Goal: Register for event/course

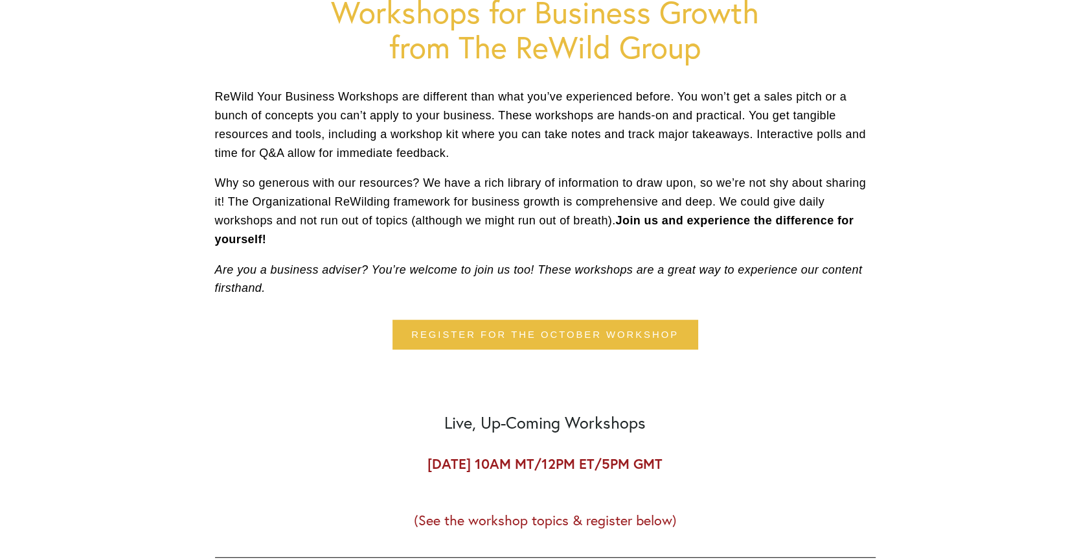
scroll to position [454, 0]
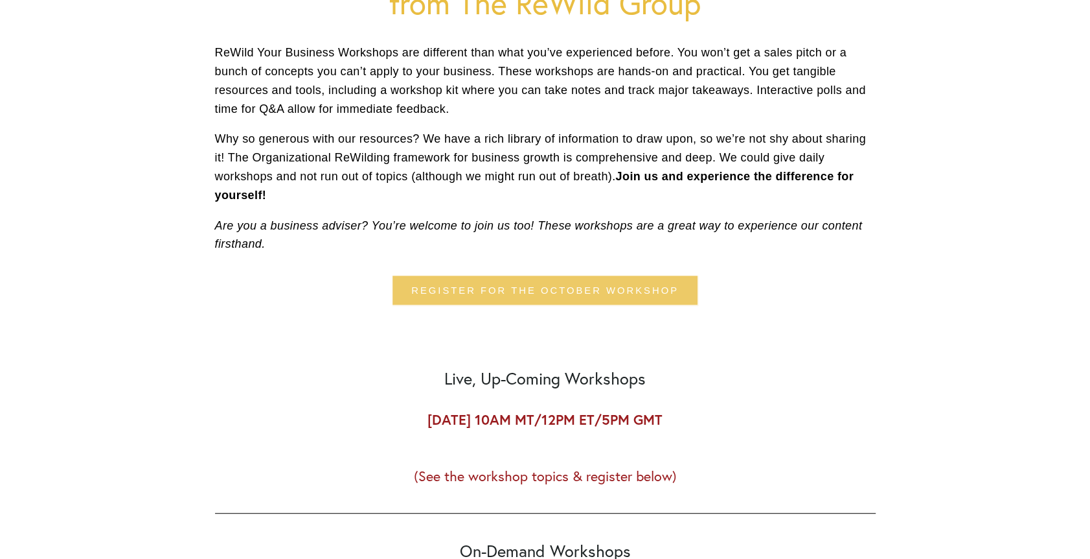
click at [520, 290] on link "Register for the October Workshop" at bounding box center [545, 289] width 305 height 29
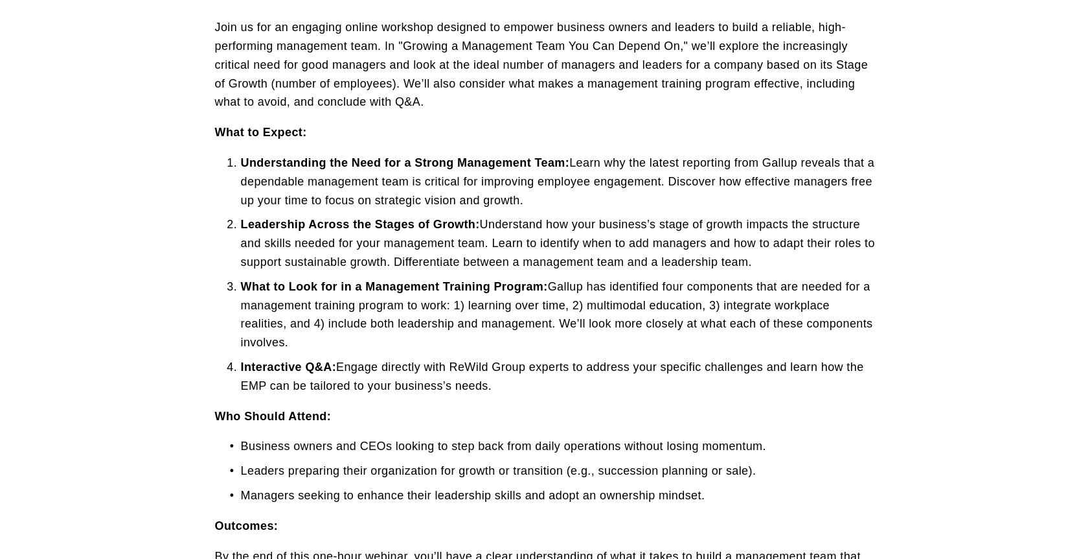
scroll to position [583, 0]
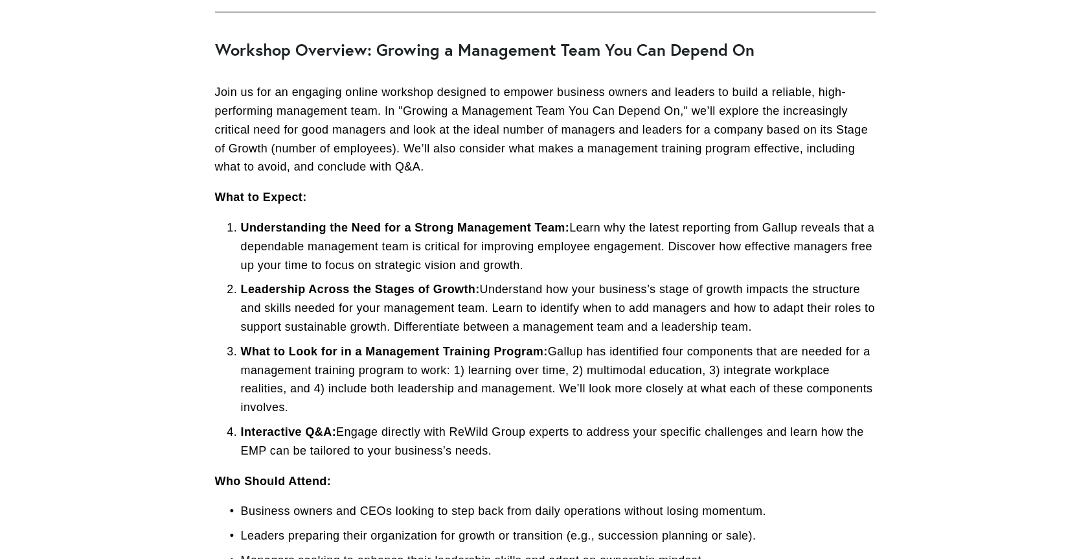
click at [264, 122] on p "Join us for an engaging online workshop designed to empower business owners and…" at bounding box center [545, 129] width 661 height 93
drag, startPoint x: 264, startPoint y: 122, endPoint x: 222, endPoint y: 54, distance: 80.6
click at [222, 54] on strong "Workshop Overview: Growing a Management Team You Can Depend On" at bounding box center [485, 49] width 540 height 21
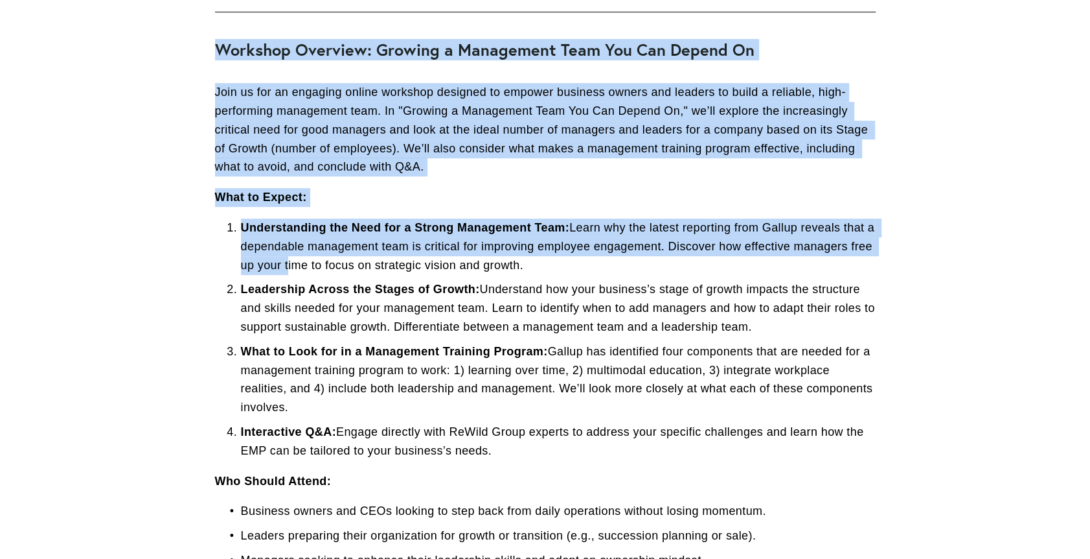
drag, startPoint x: 211, startPoint y: 53, endPoint x: 308, endPoint y: 275, distance: 242.3
click at [308, 275] on div "Workshop Overview: Growing a Management Team You Can Depend On Join us for an e…" at bounding box center [545, 363] width 683 height 668
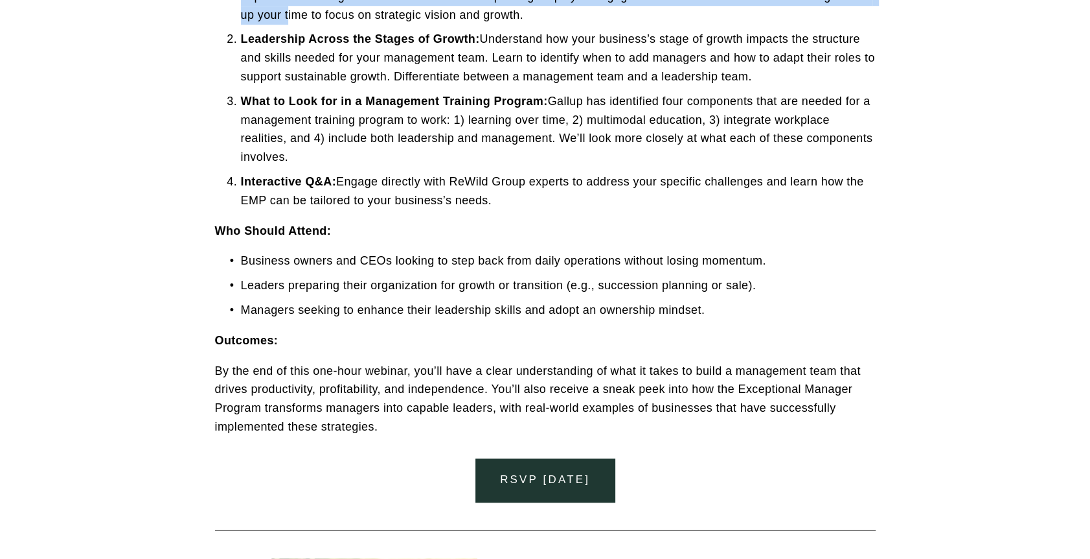
scroll to position [778, 0]
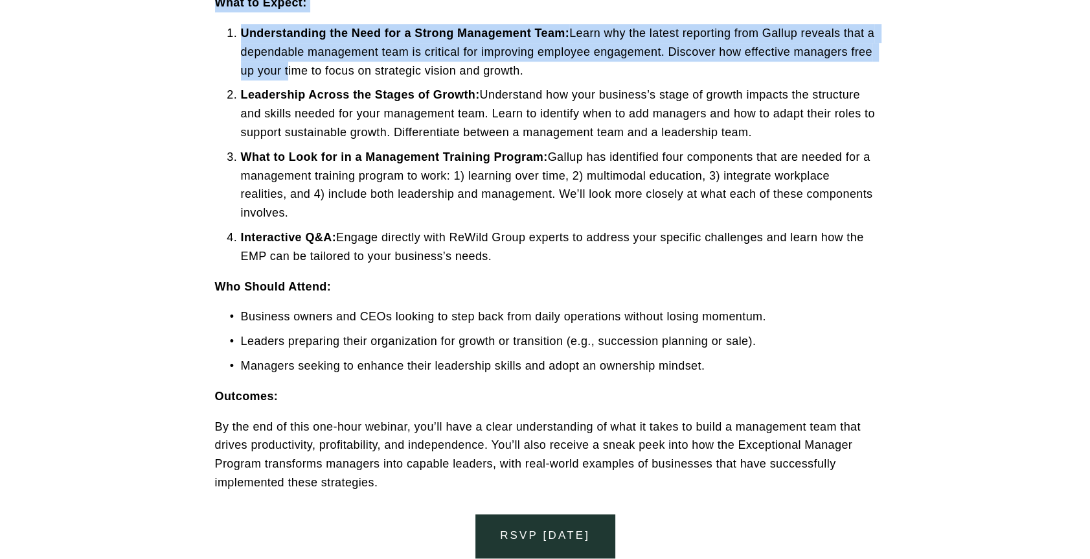
click at [503, 257] on p "Interactive Q&A: Engage directly with ReWild Group experts to address your spec…" at bounding box center [558, 247] width 635 height 38
copy div "Workshop Overview: Growing a Management Team You Can Depend On Join us for an e…"
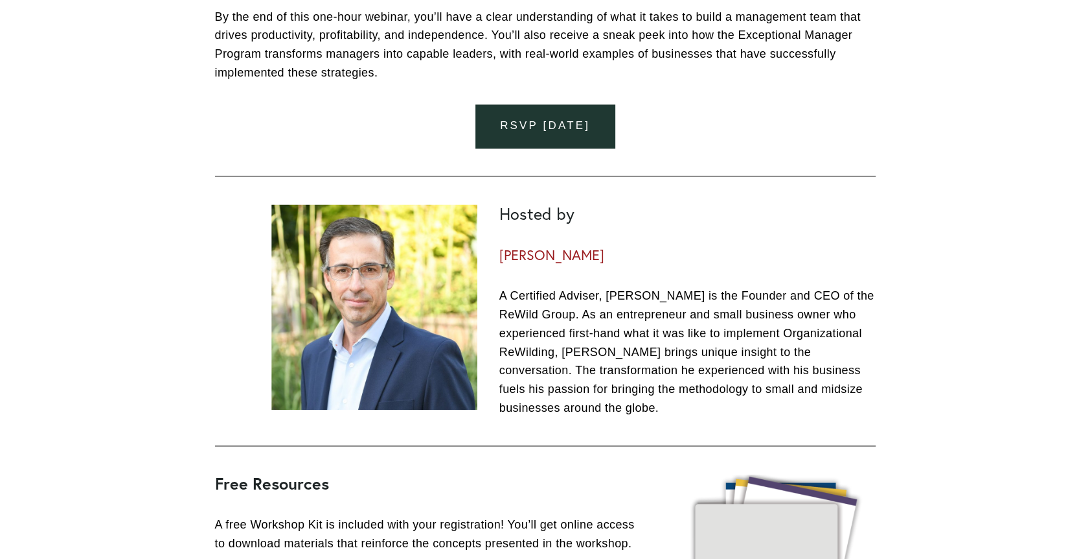
scroll to position [842, 0]
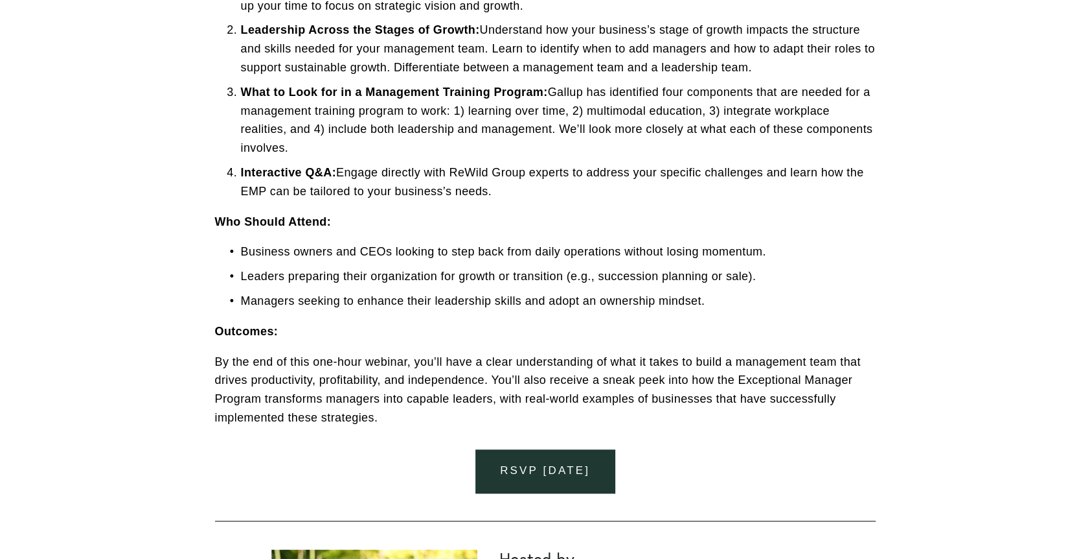
click at [218, 224] on strong "Who Should Attend:" at bounding box center [273, 221] width 116 height 13
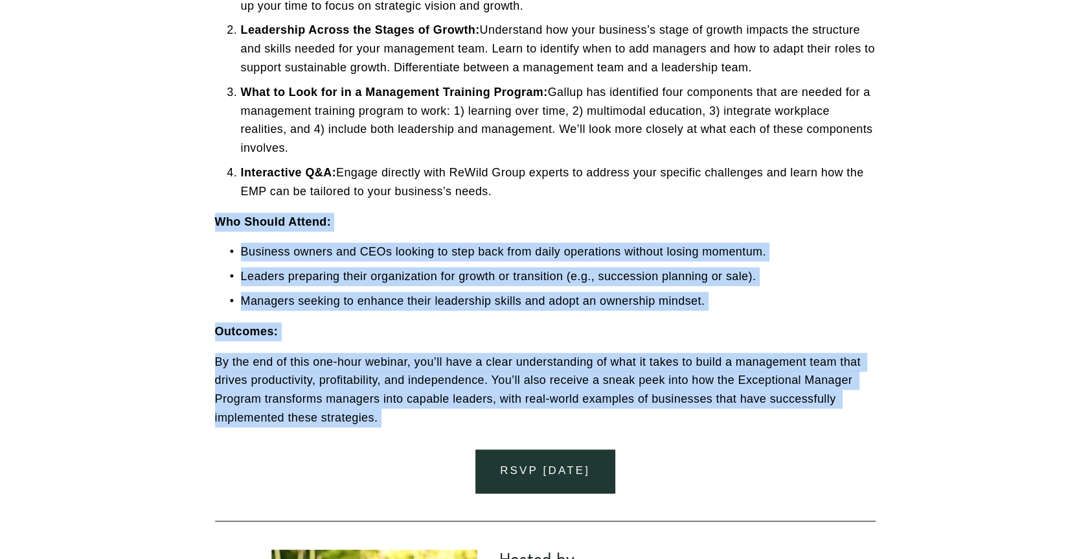
drag, startPoint x: 218, startPoint y: 224, endPoint x: 381, endPoint y: 431, distance: 263.0
click at [381, 431] on div "Workshop Overview: Growing a Management Team You Can Depend On Join us for an e…" at bounding box center [545, 104] width 683 height 668
copy div "Who Should Attend: Business owners and CEOs looking to step back from daily ope…"
